Goal: Transaction & Acquisition: Purchase product/service

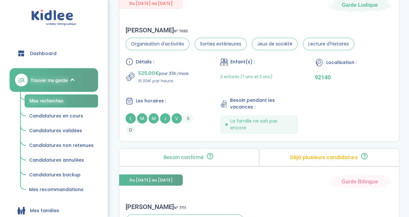
scroll to position [1813, 0]
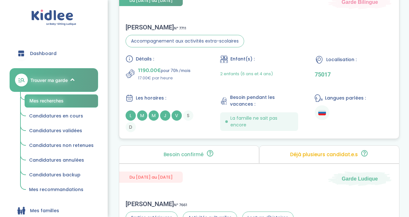
click at [202, 69] on div "Détails : 1190.00€ pour 70h /mois 17.00€ par heure" at bounding box center [165, 68] width 78 height 26
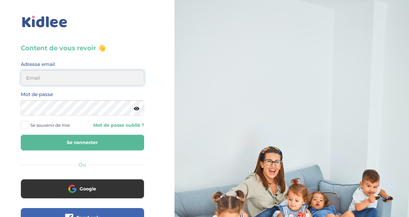
type input "julianamatthey@gmail.com"
click at [95, 142] on button "Se connecter" at bounding box center [82, 142] width 123 height 16
